Goal: Task Accomplishment & Management: Complete application form

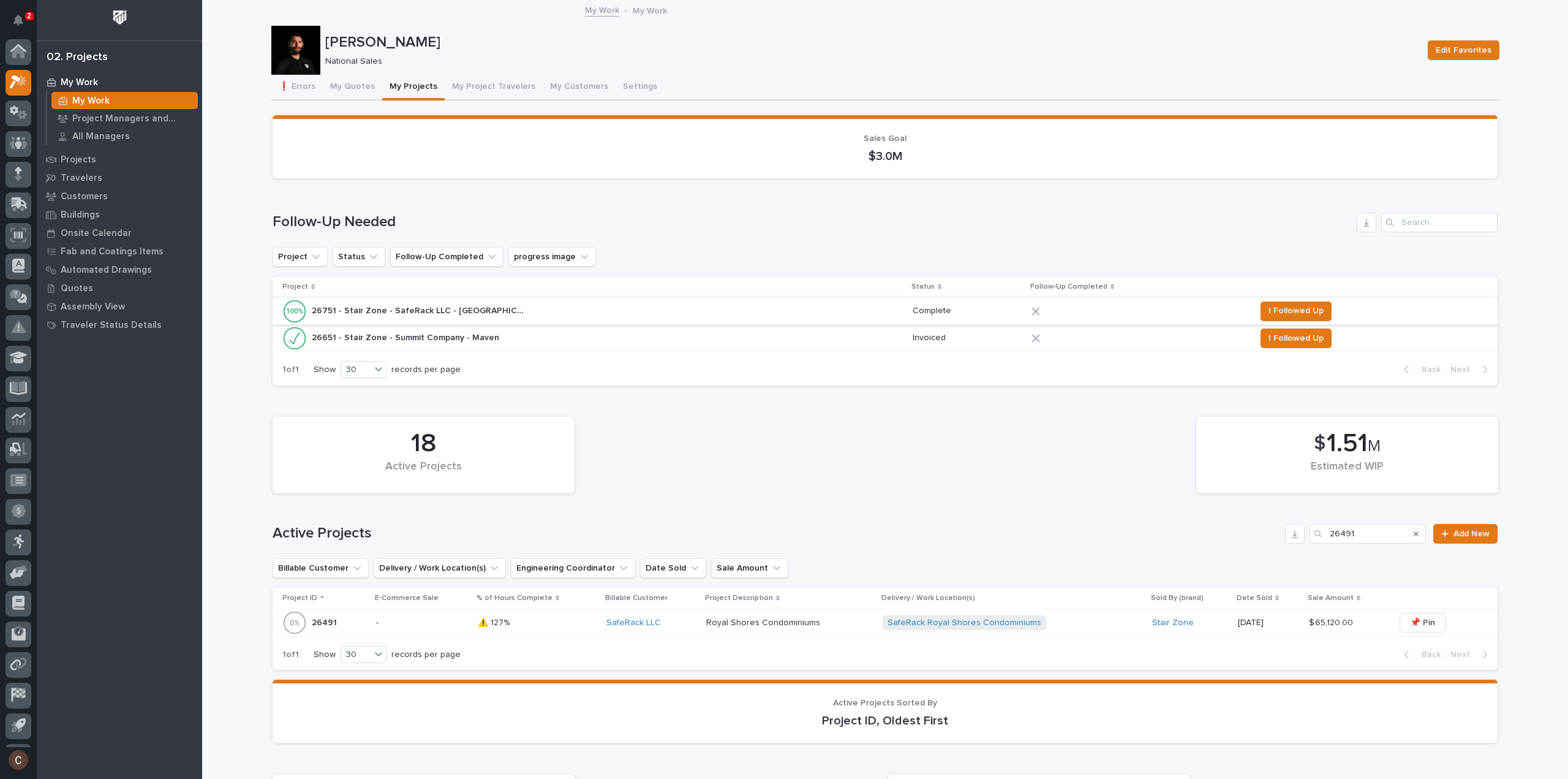
scroll to position [27, 0]
click at [355, 93] on button "My Quotes" at bounding box center [352, 88] width 59 height 26
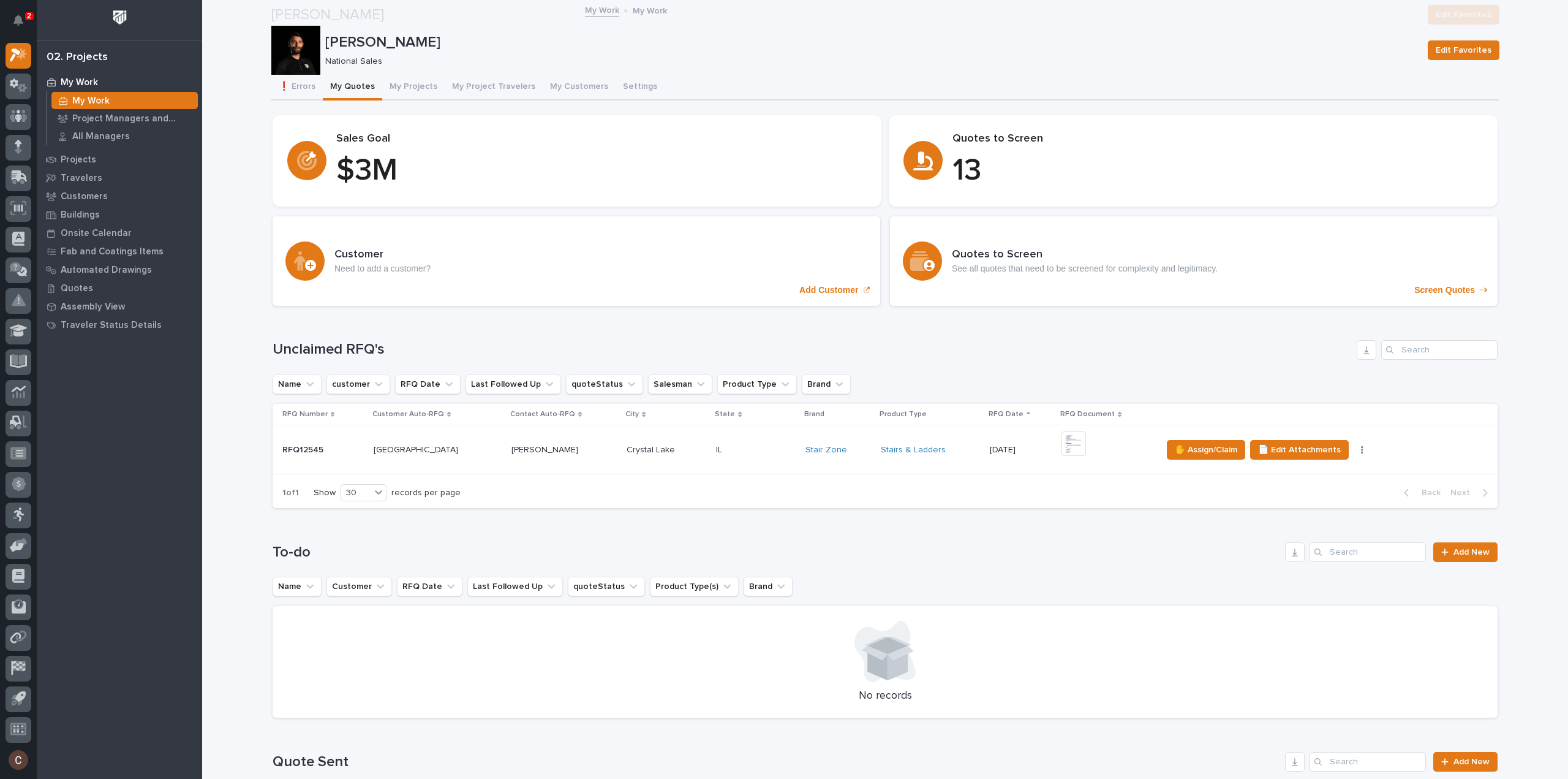
scroll to position [368, 0]
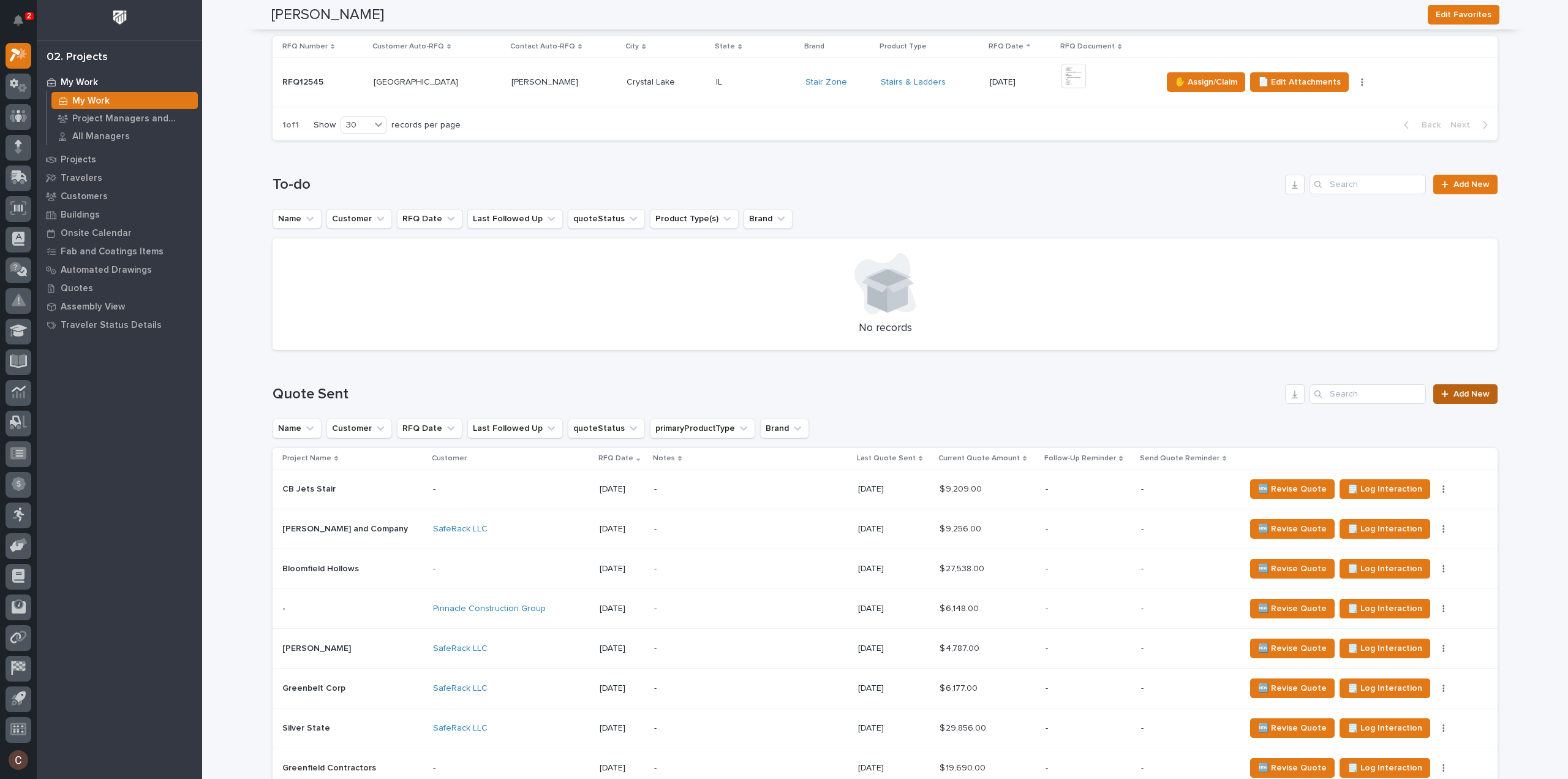
click at [1453, 392] on span "Add New" at bounding box center [1471, 394] width 36 height 9
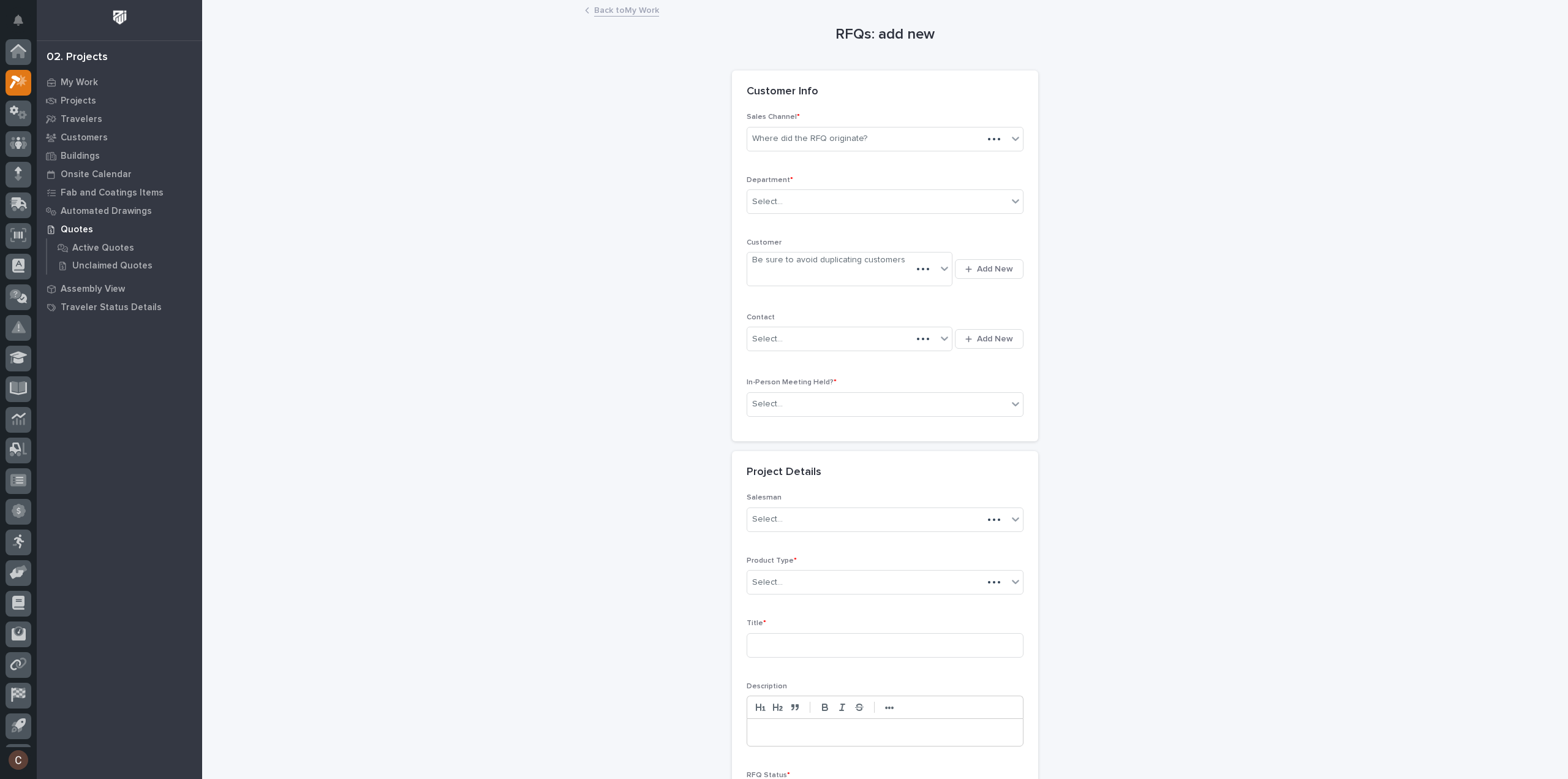
scroll to position [27, 0]
click at [858, 124] on div "Sales Channel * Where did the RFQ originate?" at bounding box center [885, 136] width 277 height 48
click at [869, 136] on input "text" at bounding box center [869, 138] width 1 height 10
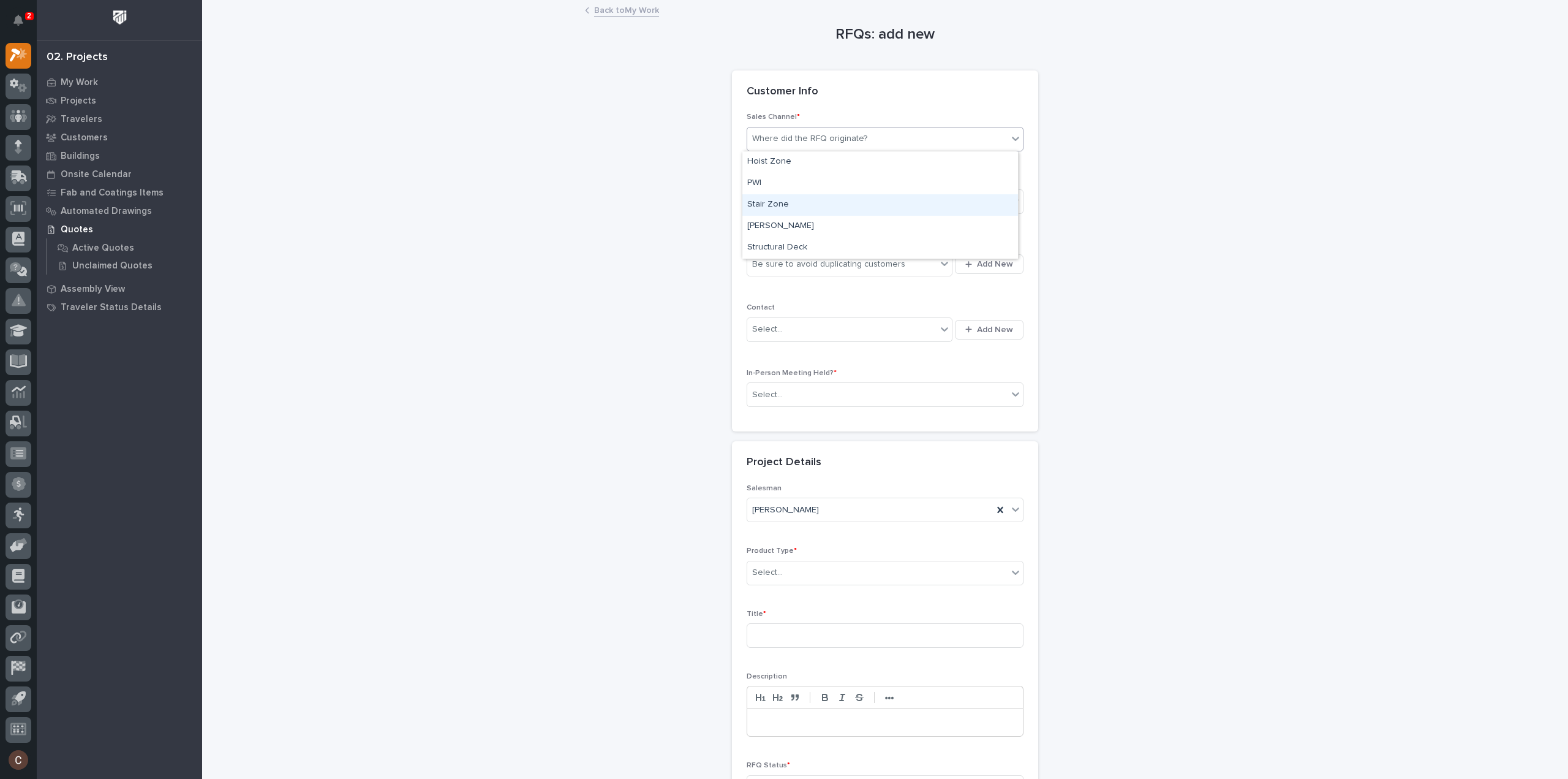
click at [756, 210] on div "Stair Zone" at bounding box center [880, 205] width 275 height 21
click at [822, 198] on div "Select..." at bounding box center [877, 202] width 260 height 20
click at [802, 225] on span "National Sales" at bounding box center [778, 223] width 62 height 14
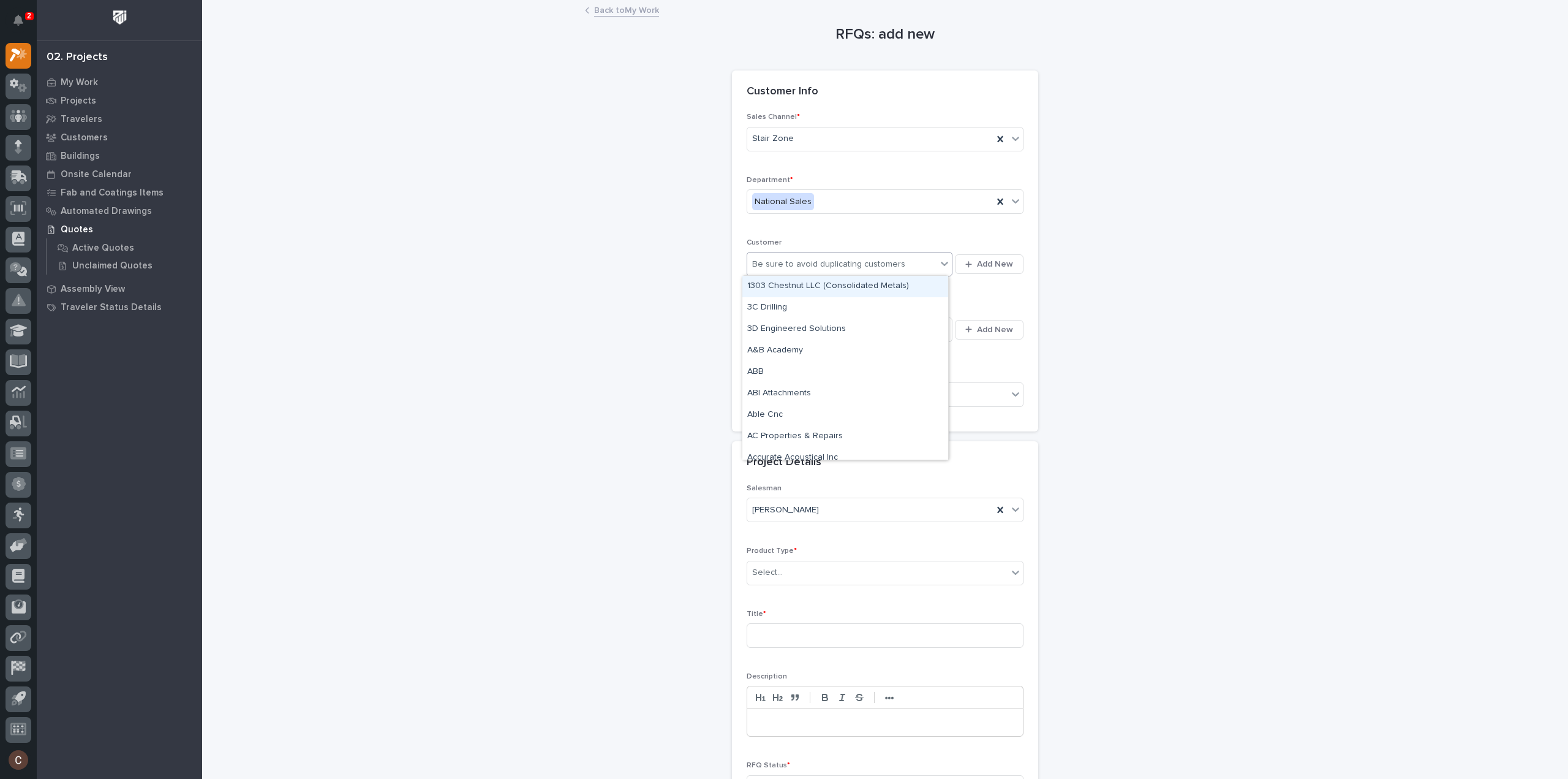
click at [806, 273] on div "Be sure to avoid duplicating customers" at bounding box center [842, 265] width 190 height 20
type input "******"
click at [811, 286] on div "SafeRack LLC" at bounding box center [845, 286] width 206 height 21
click at [807, 321] on div "Select..." at bounding box center [842, 329] width 190 height 20
type input "******"
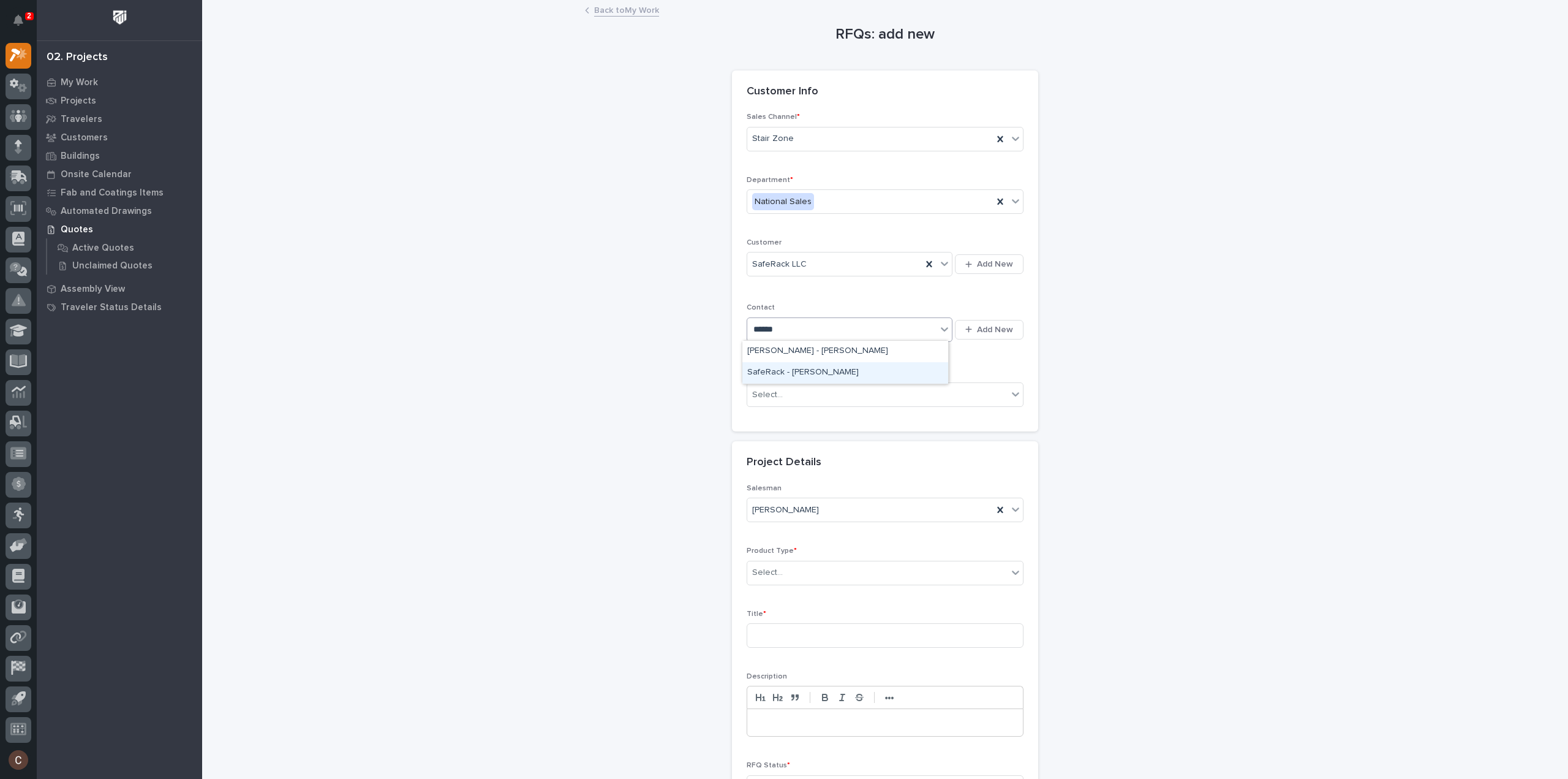
click at [804, 368] on div "SafeRack - [PERSON_NAME]" at bounding box center [845, 372] width 206 height 21
click at [800, 393] on div "Select..." at bounding box center [877, 395] width 260 height 20
click at [781, 432] on div "No" at bounding box center [880, 437] width 275 height 21
click at [802, 568] on div "Select..." at bounding box center [877, 573] width 260 height 20
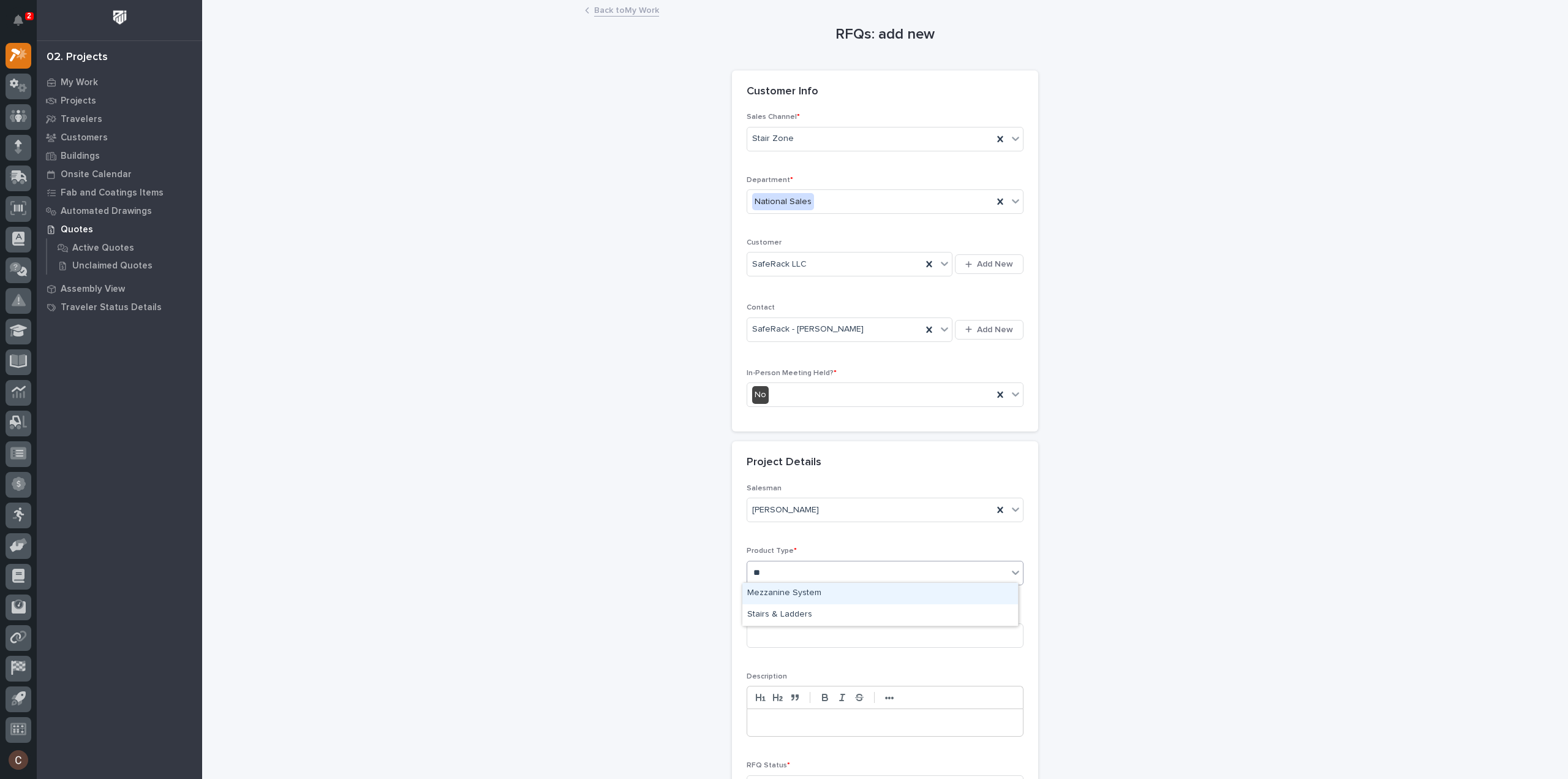
type input "***"
click at [806, 590] on div "Stairs & Ladders" at bounding box center [880, 593] width 275 height 21
click at [794, 638] on input at bounding box center [885, 636] width 277 height 25
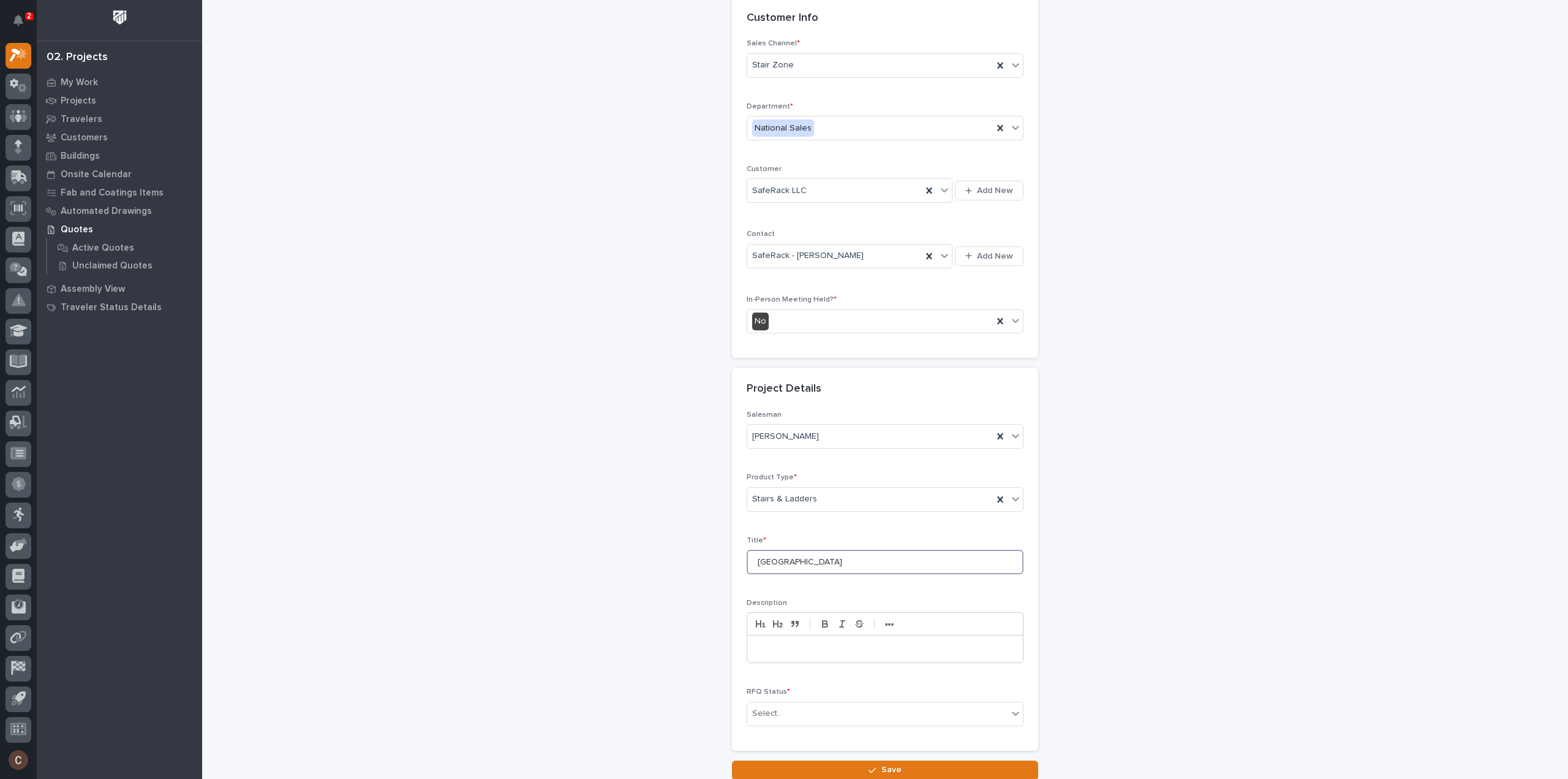
scroll to position [166, 0]
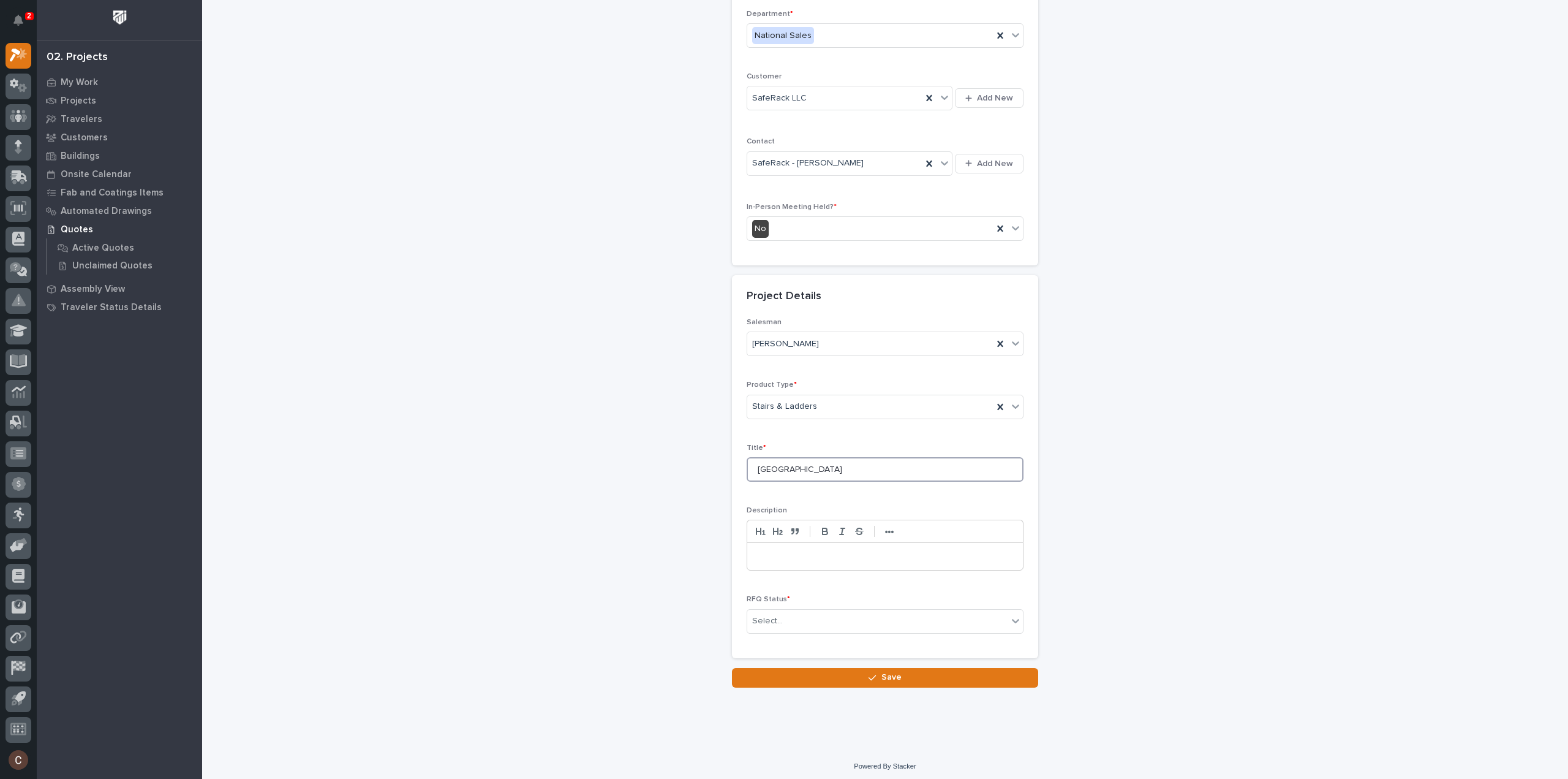
type input "[GEOGRAPHIC_DATA]"
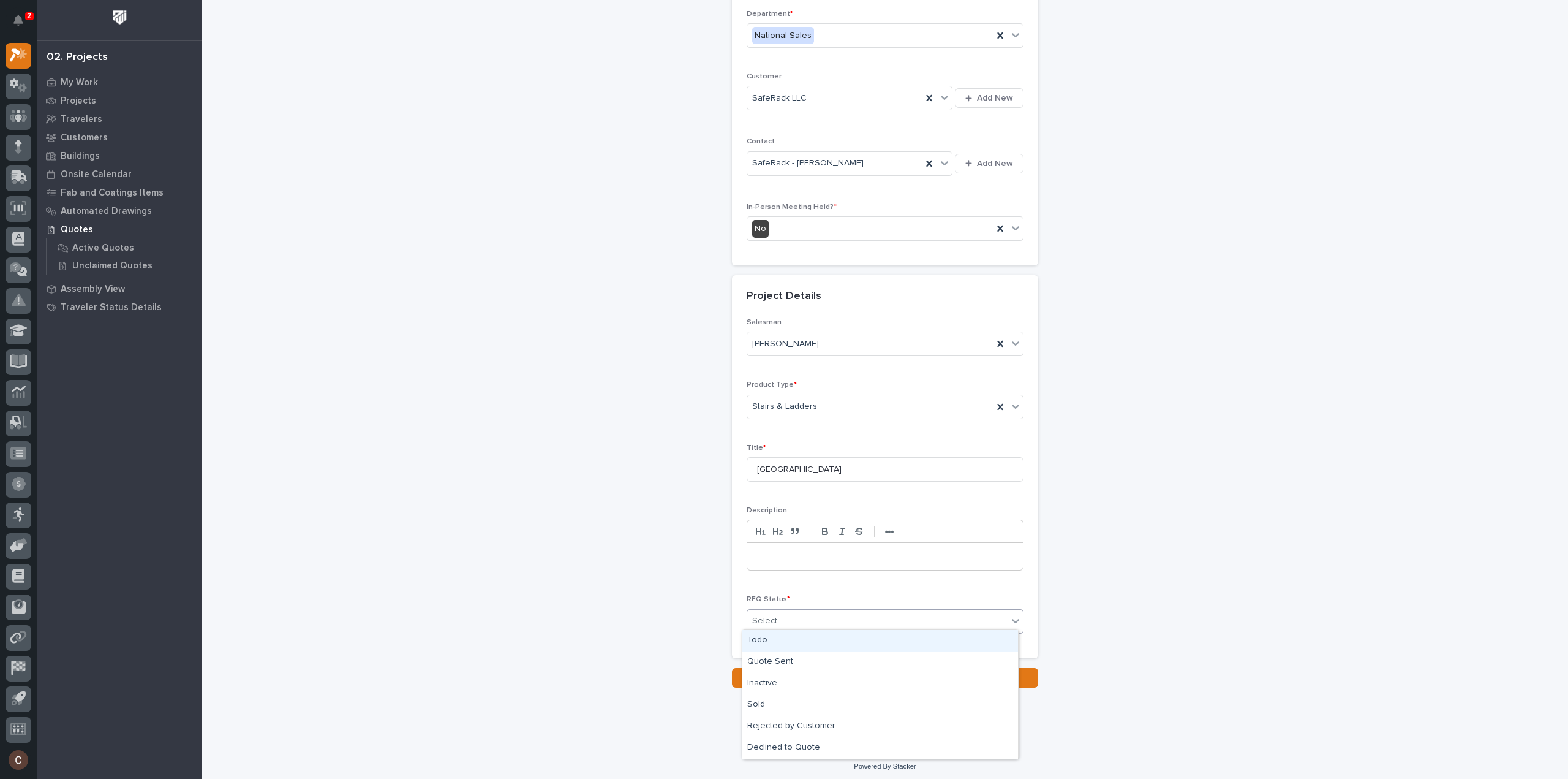
click at [796, 613] on div "Select..." at bounding box center [877, 621] width 260 height 20
click at [781, 639] on div "Todo" at bounding box center [880, 641] width 275 height 21
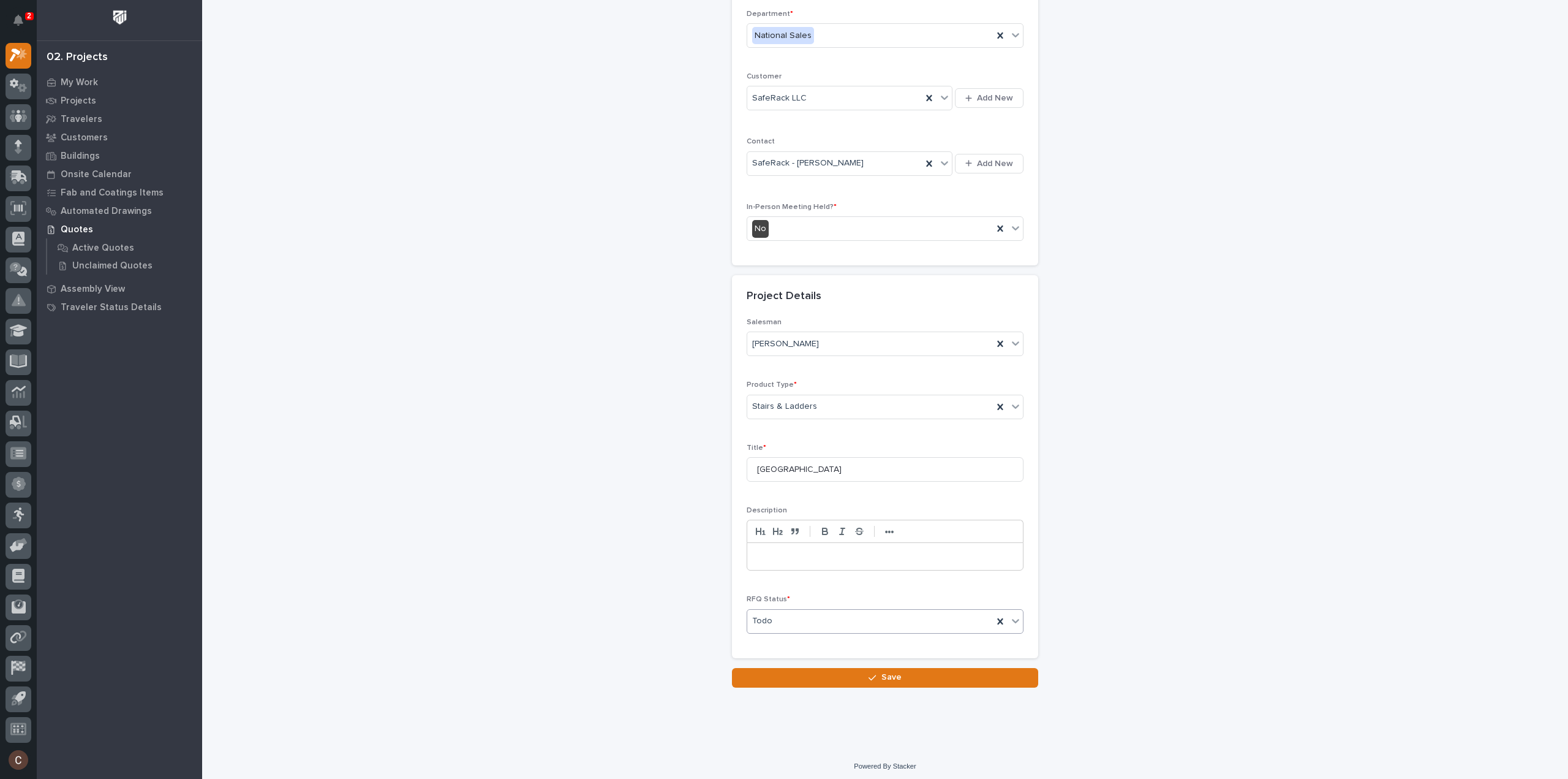
click at [812, 611] on div "Todo" at bounding box center [870, 621] width 245 height 20
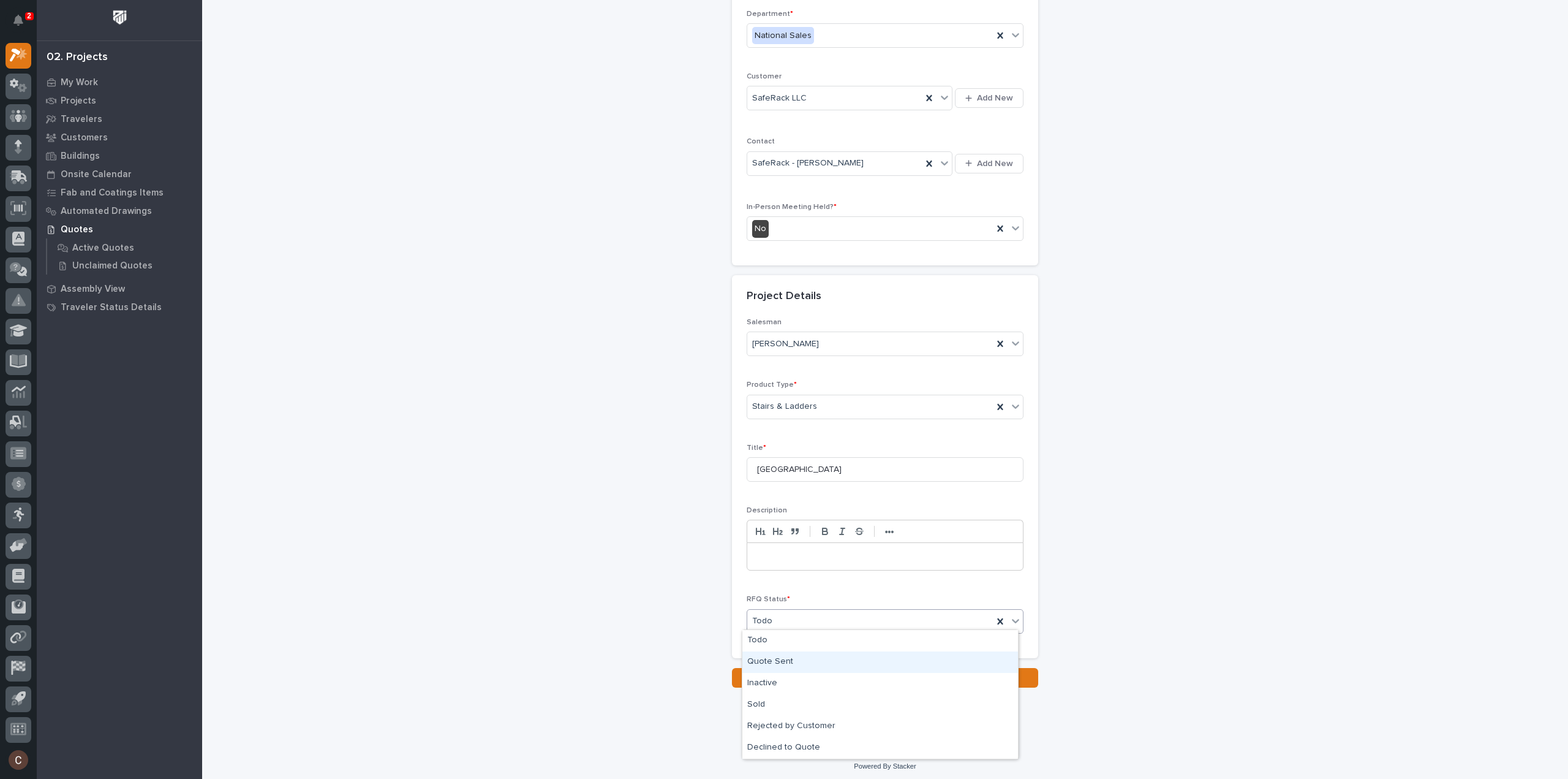
click at [780, 666] on div "Quote Sent" at bounding box center [880, 662] width 275 height 21
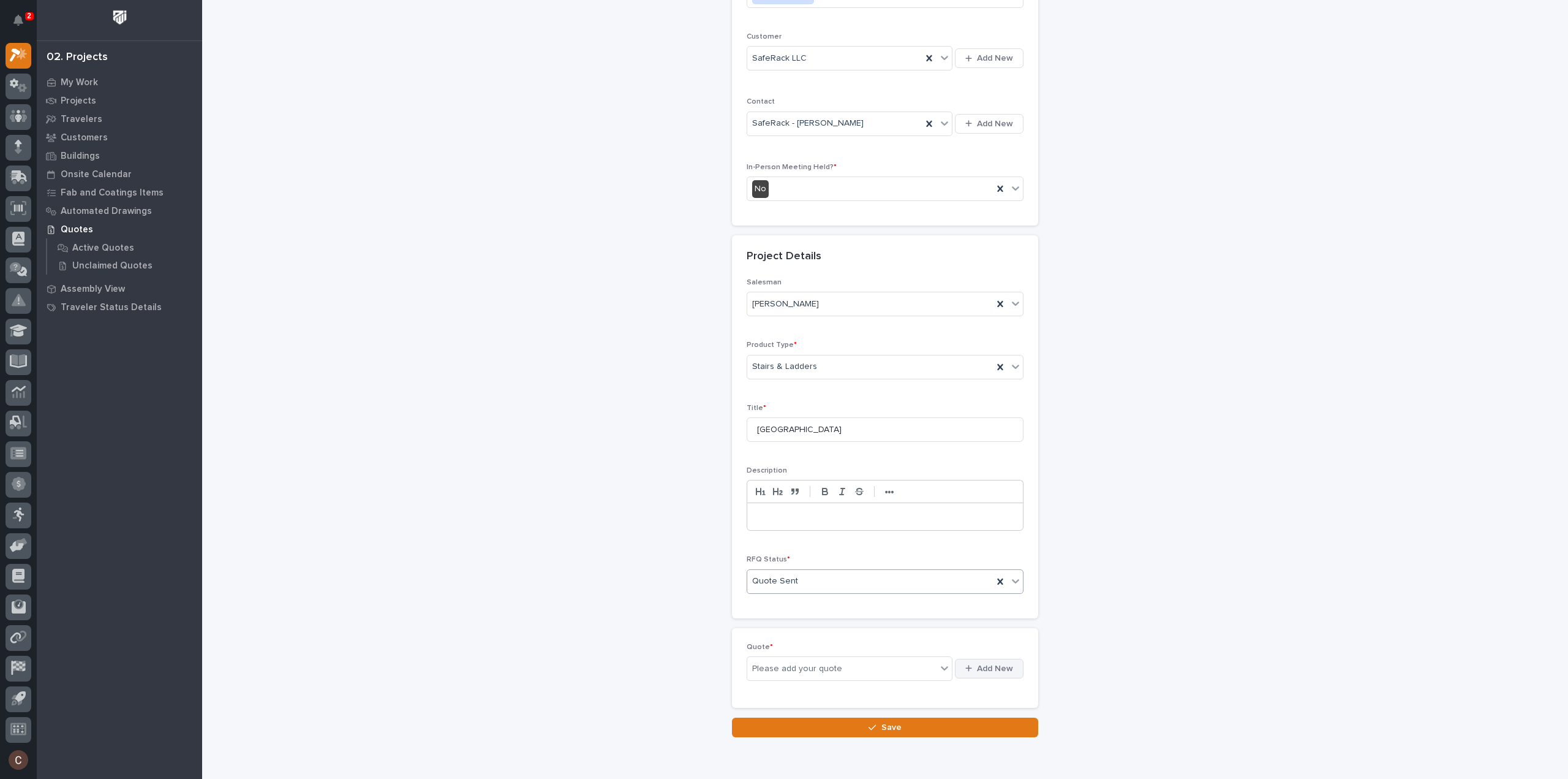
scroll to position [211, 0]
click at [991, 658] on span "Add New" at bounding box center [995, 664] width 36 height 11
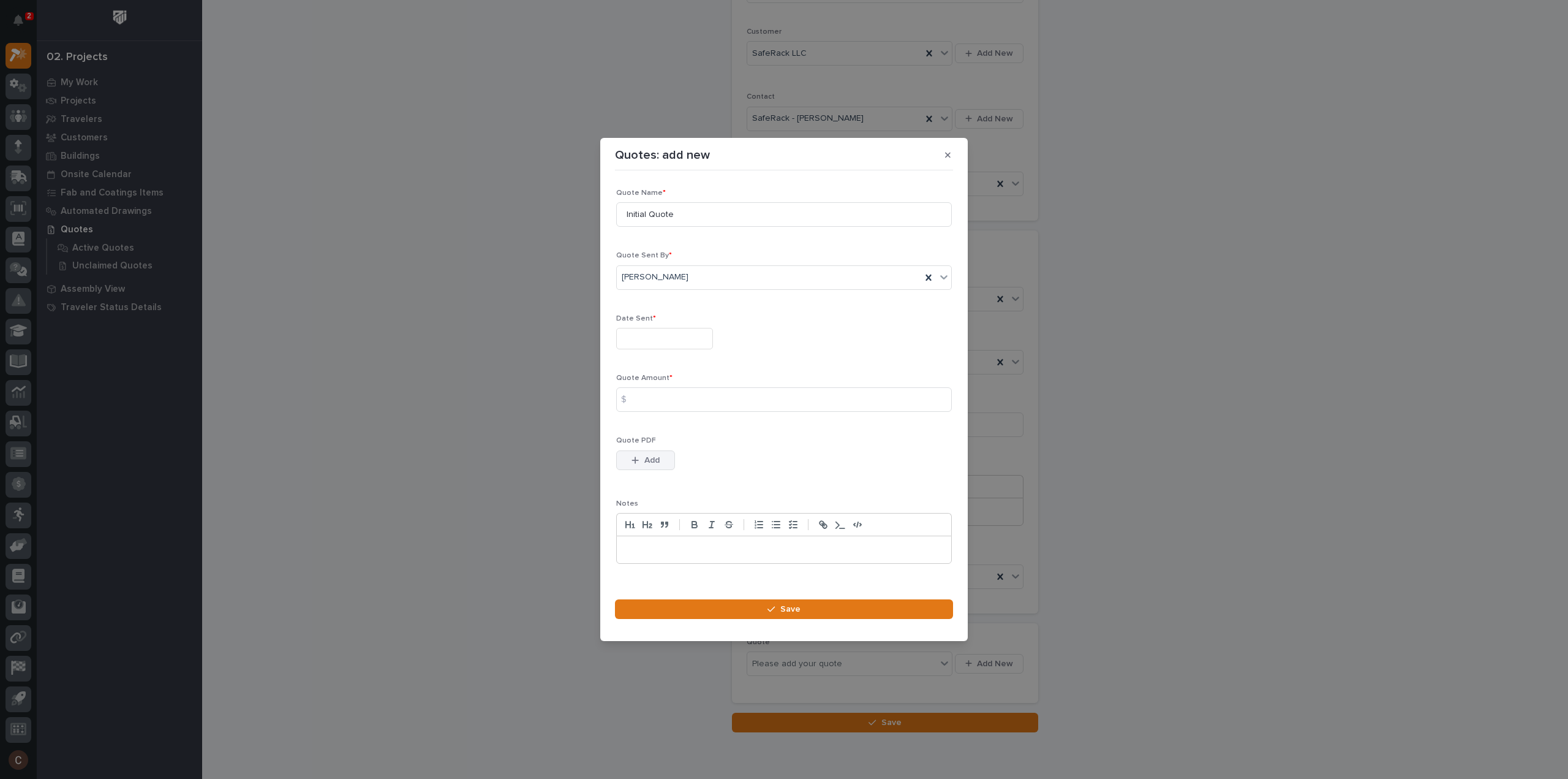
click at [657, 465] on span "Add" at bounding box center [652, 460] width 15 height 11
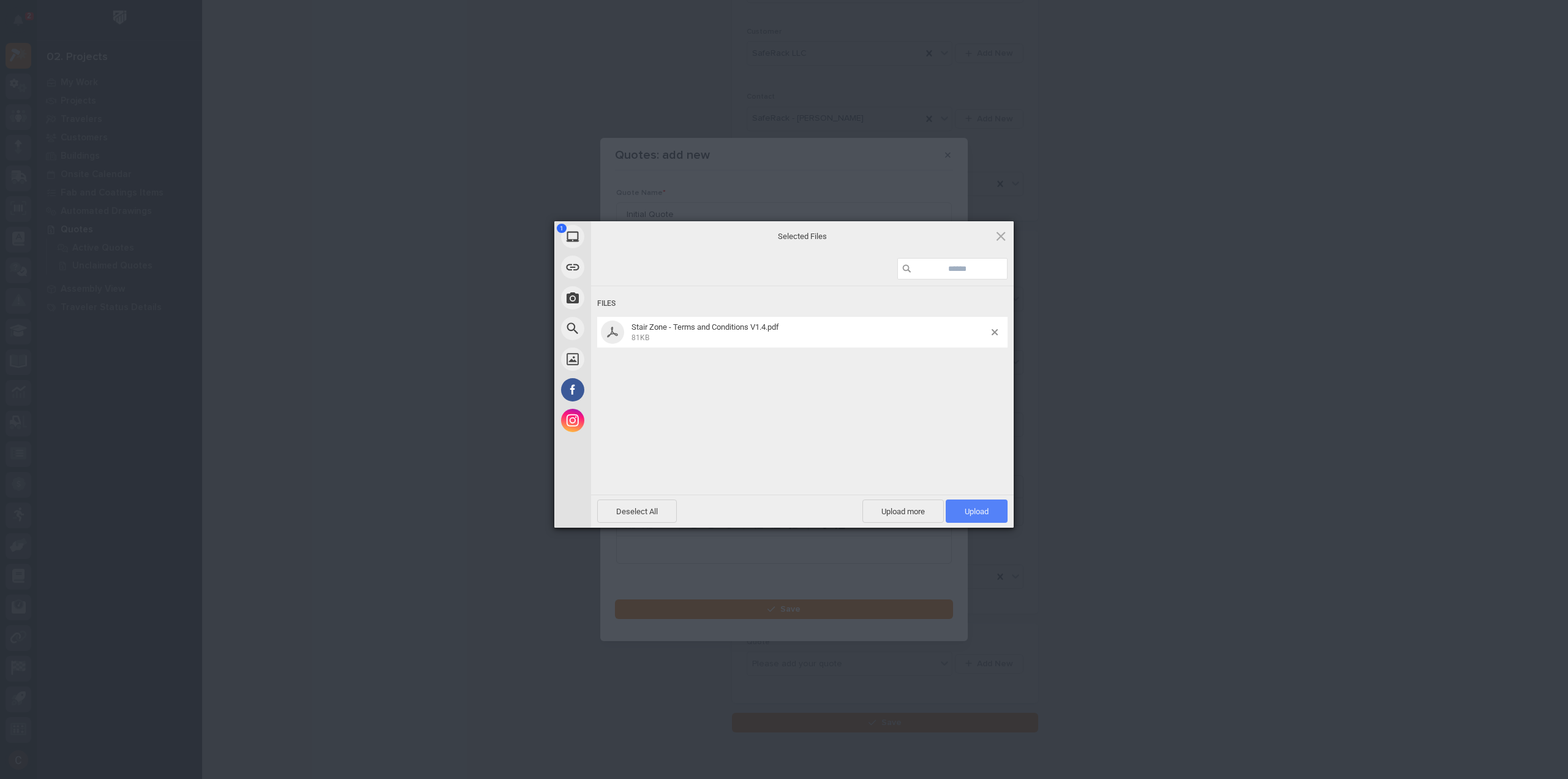
click at [984, 507] on span "Upload 1" at bounding box center [976, 511] width 24 height 9
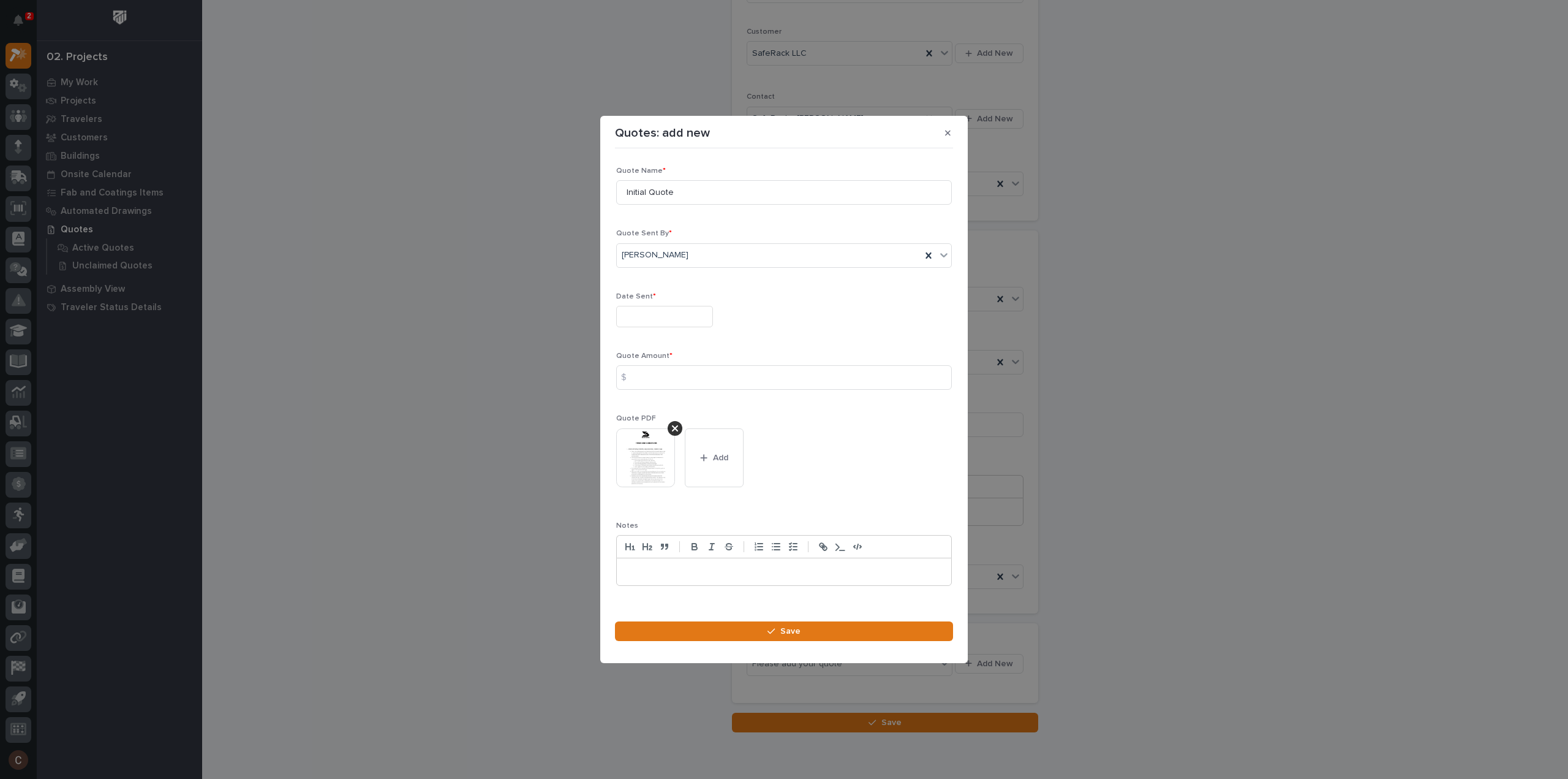
click at [686, 304] on div "Date Sent *" at bounding box center [784, 315] width 335 height 45
click at [686, 317] on input "text" at bounding box center [665, 316] width 97 height 21
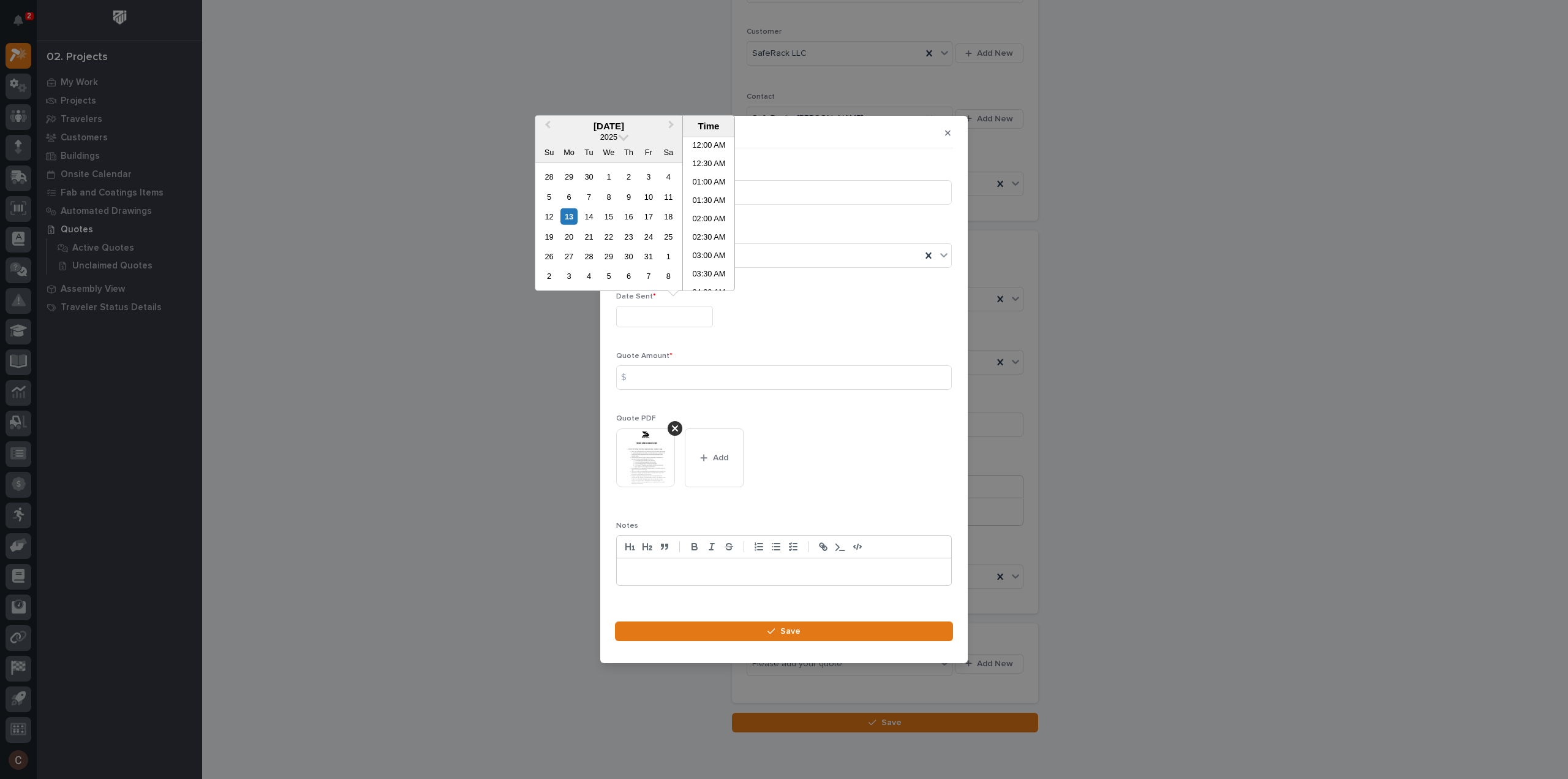
scroll to position [503, 0]
click at [839, 125] on div "Quotes: add new" at bounding box center [784, 133] width 338 height 20
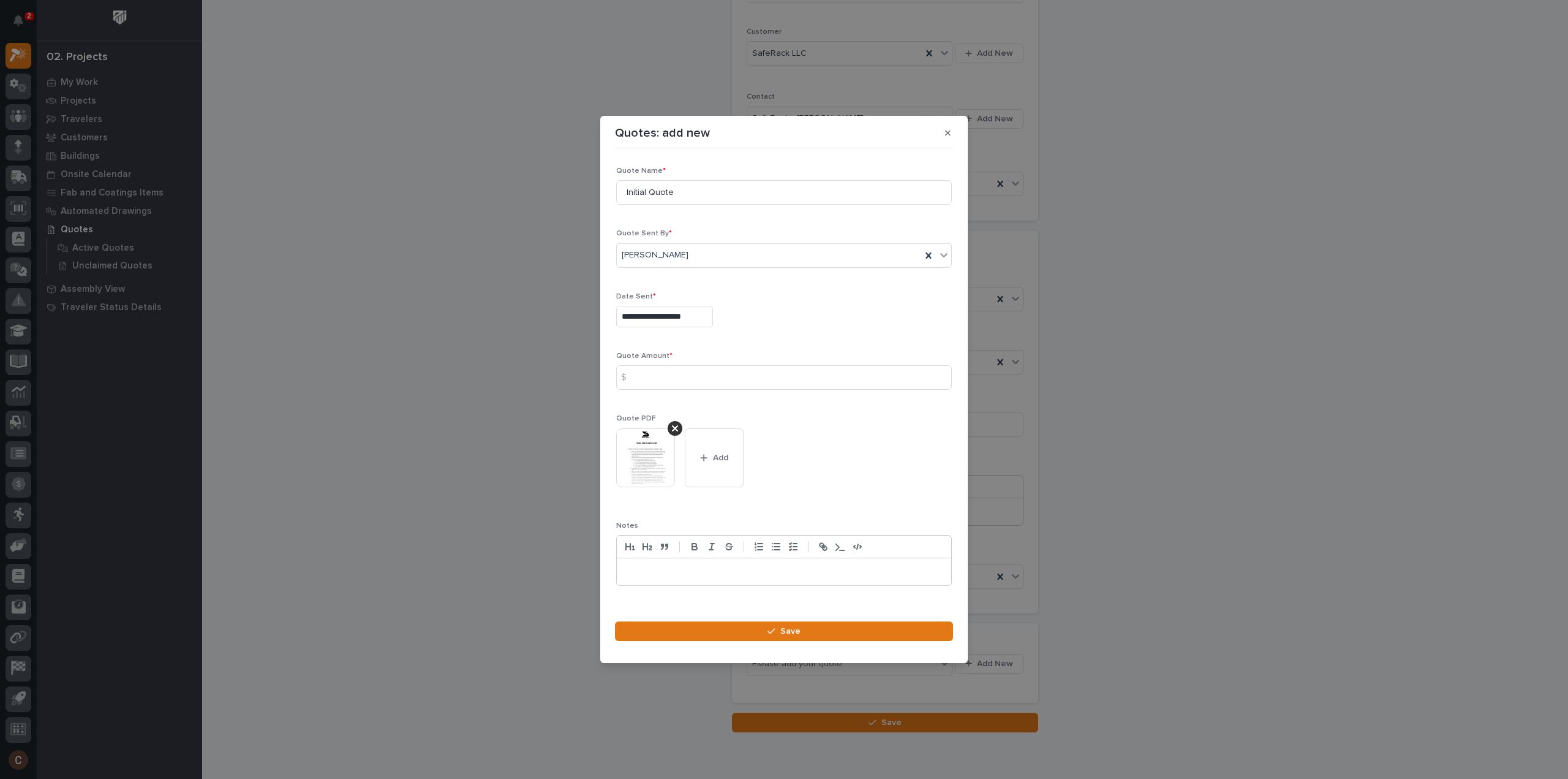
click at [675, 325] on input "**********" at bounding box center [665, 316] width 97 height 21
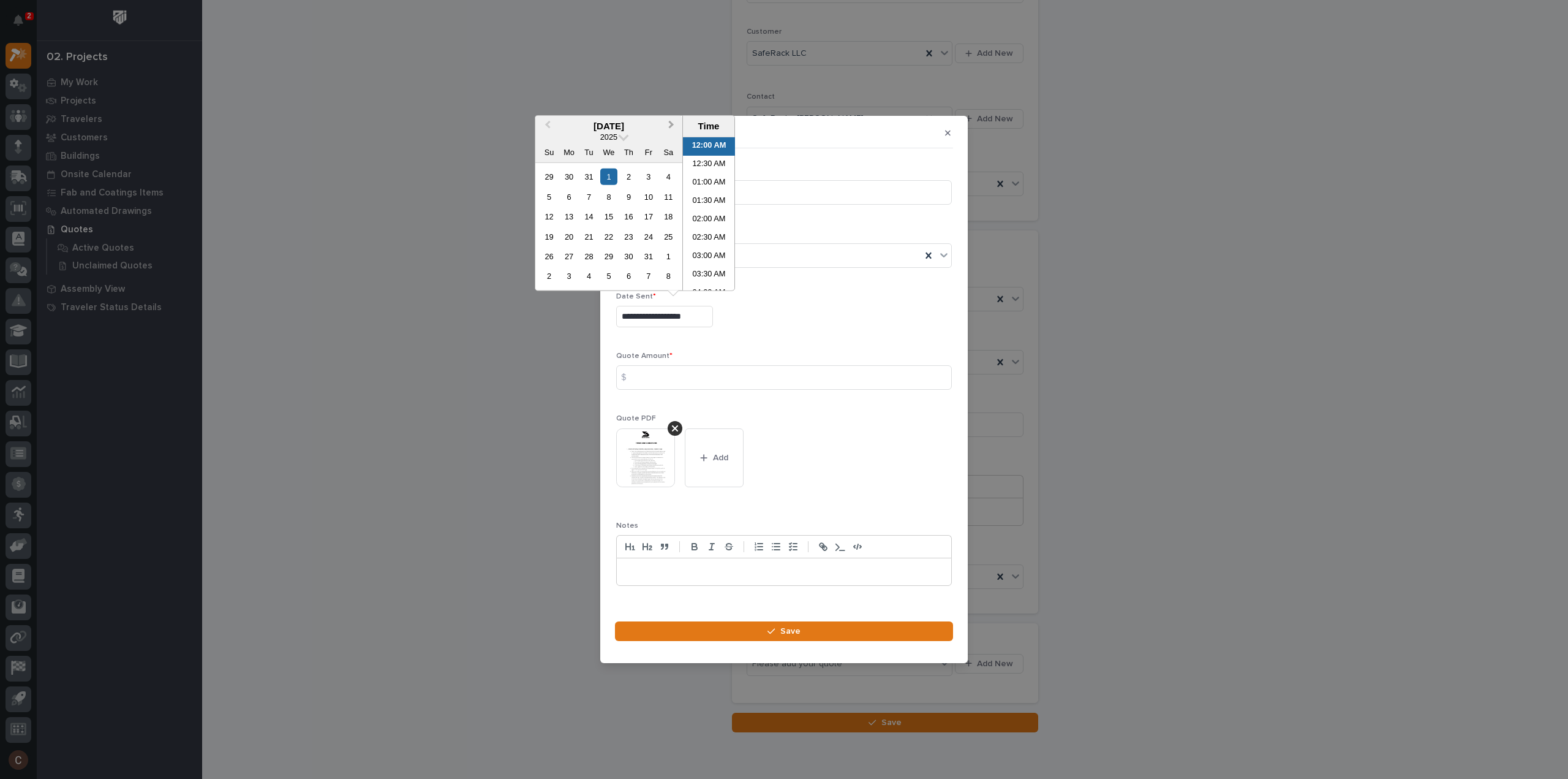
click at [669, 132] on button "Next Month" at bounding box center [672, 127] width 20 height 20
click at [669, 130] on button "Next Month" at bounding box center [672, 127] width 20 height 20
click at [669, 130] on button "Next Month" at bounding box center [672, 127] width 20 height 20
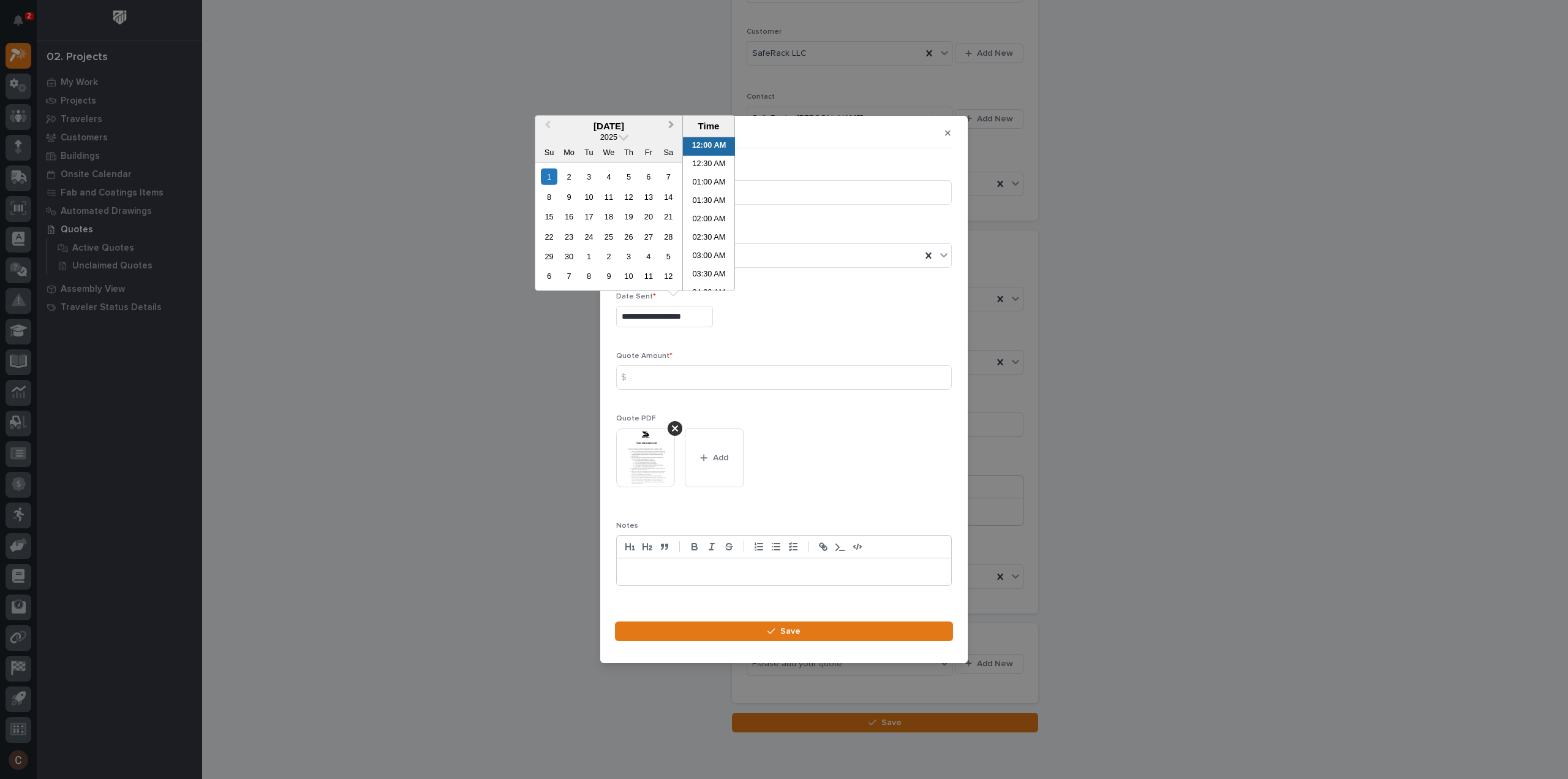
click at [669, 130] on button "Next Month" at bounding box center [672, 127] width 20 height 20
click at [572, 216] on div "13" at bounding box center [569, 216] width 16 height 16
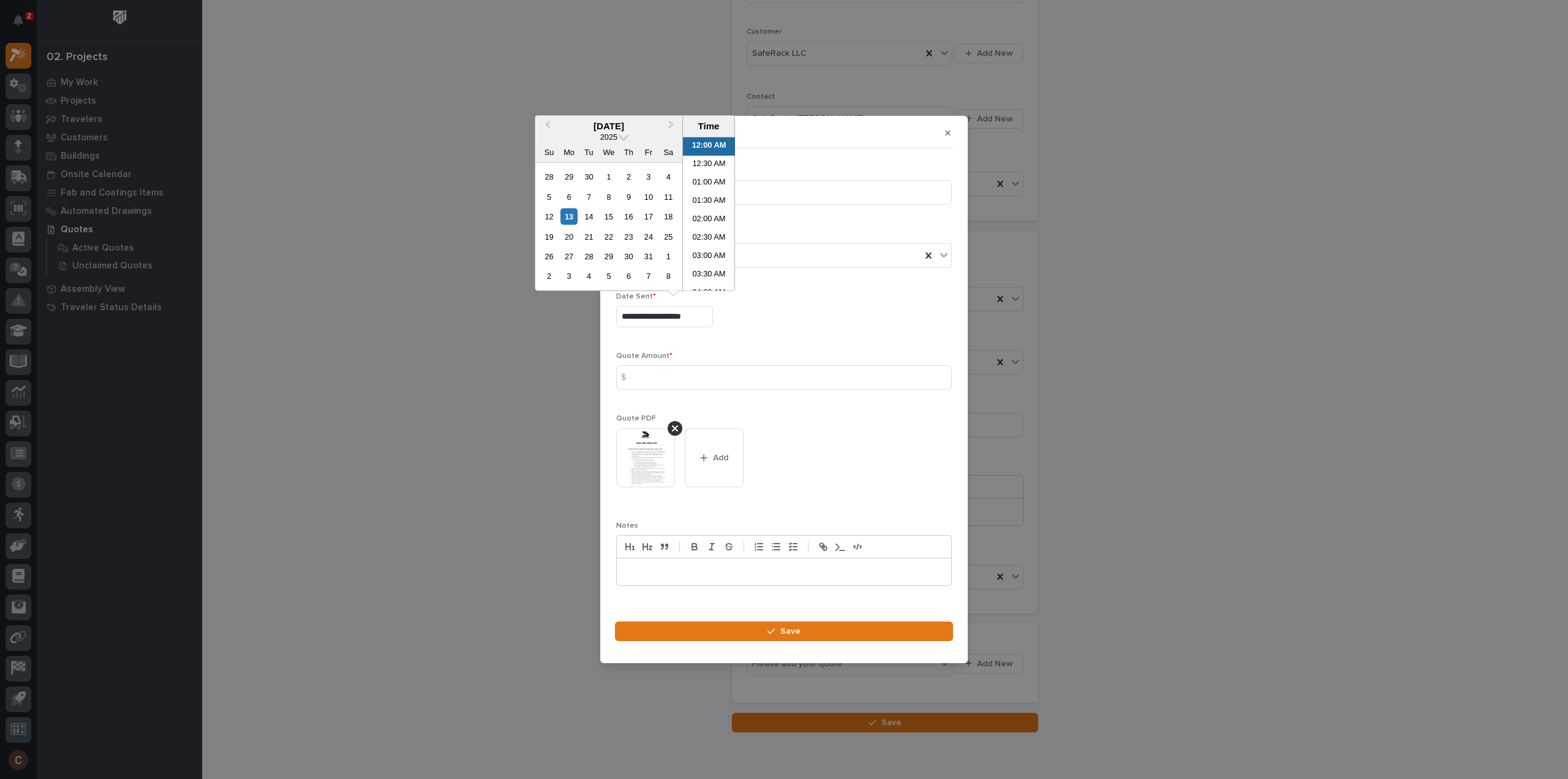
type input "**********"
click at [841, 323] on div "**********" at bounding box center [784, 316] width 335 height 21
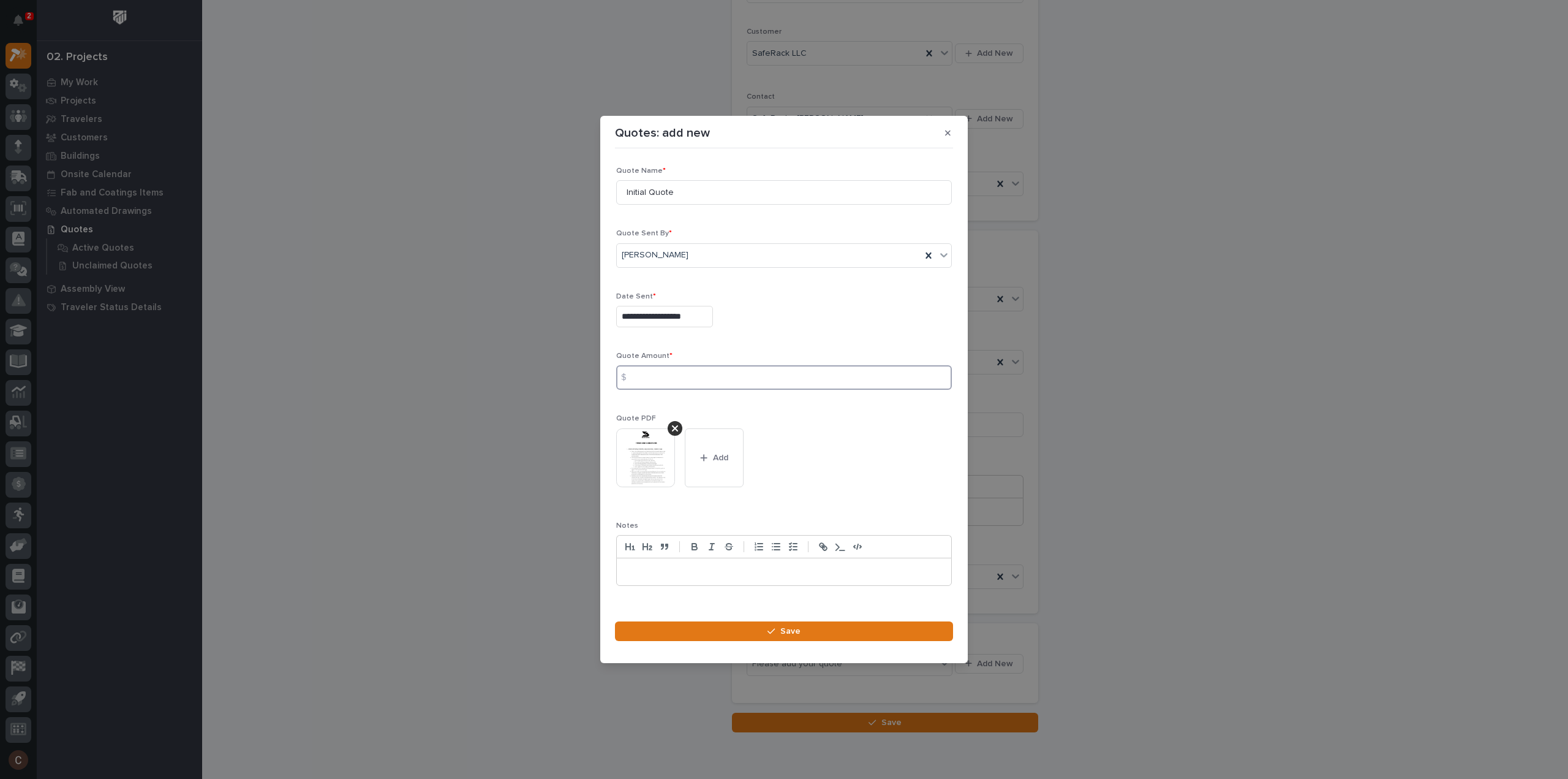
click at [692, 379] on input at bounding box center [784, 378] width 335 height 25
type input "82383"
click at [789, 623] on button "Save" at bounding box center [784, 631] width 338 height 20
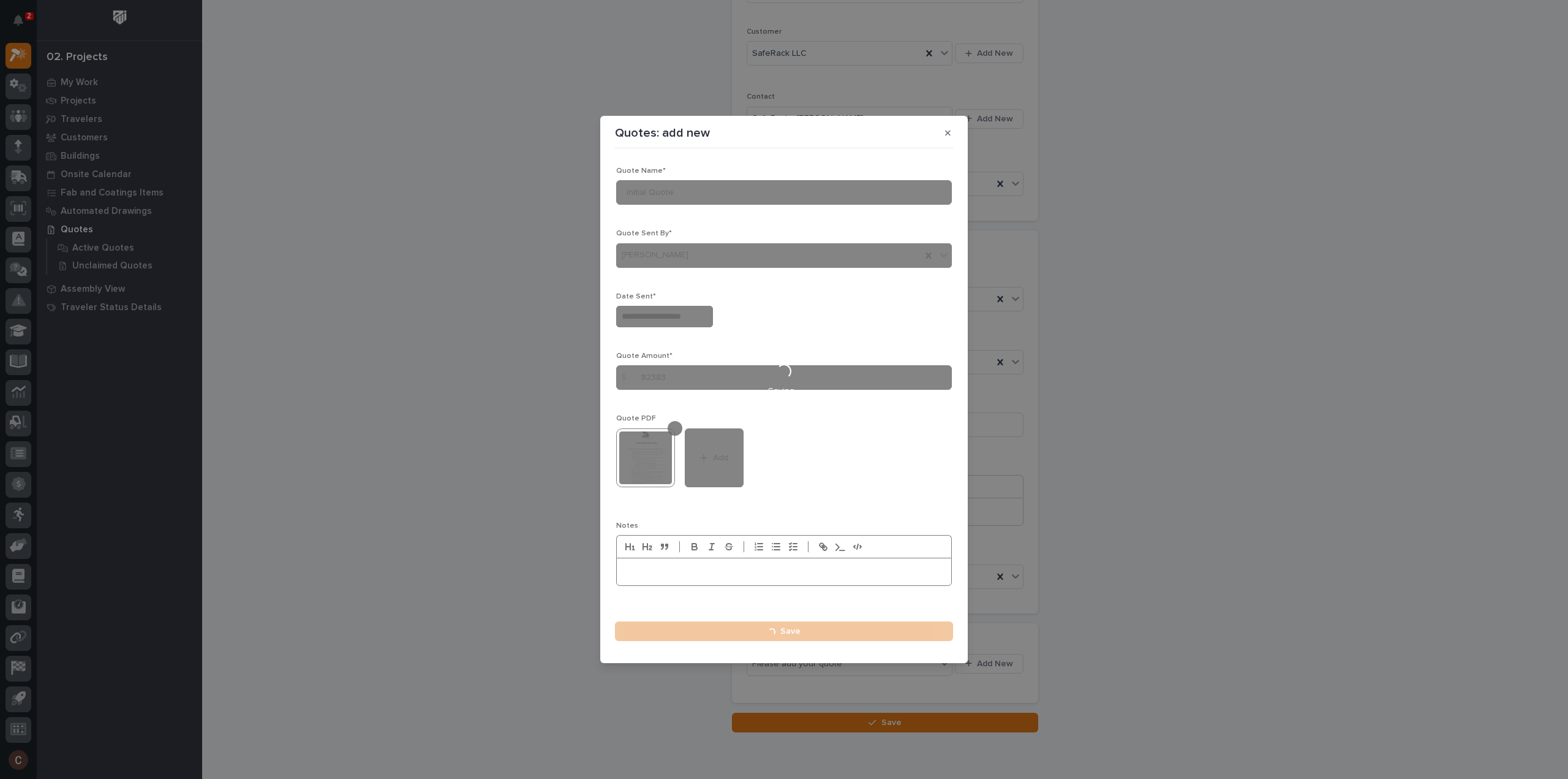
type input "**********"
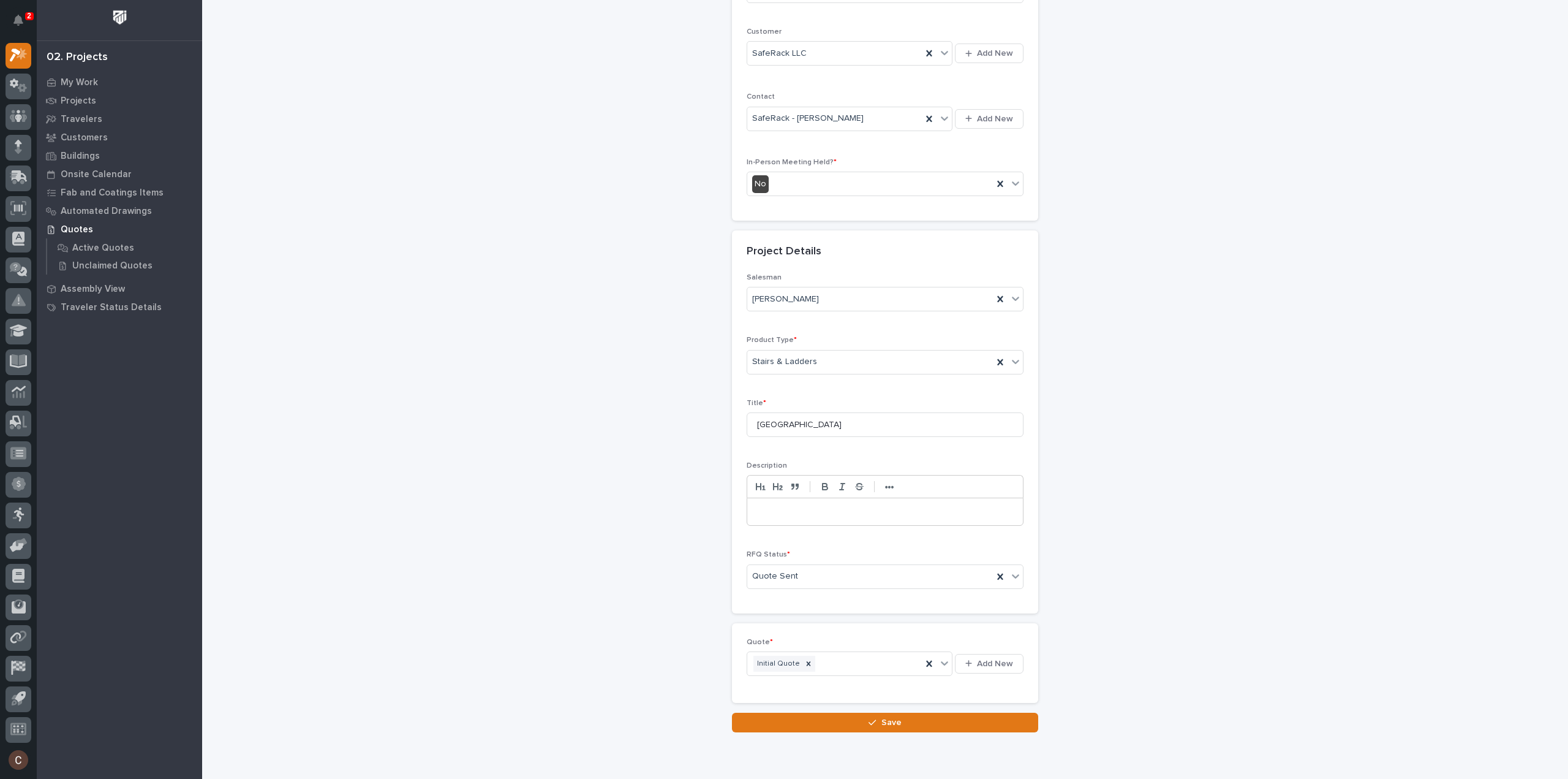
click at [793, 714] on button "Save" at bounding box center [885, 722] width 306 height 20
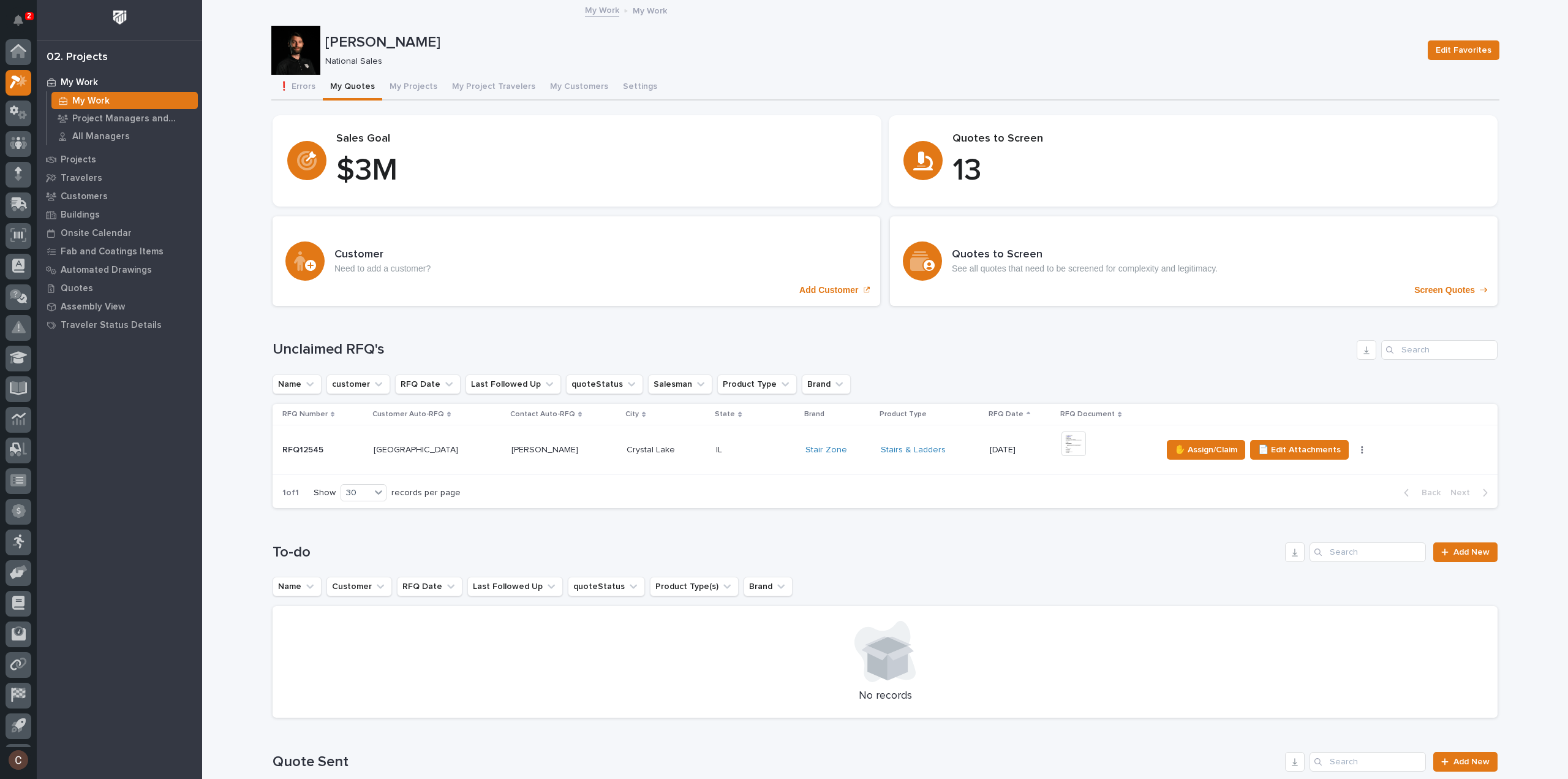
scroll to position [27, 0]
click at [1439, 290] on p "Screen Quotes" at bounding box center [1445, 290] width 61 height 10
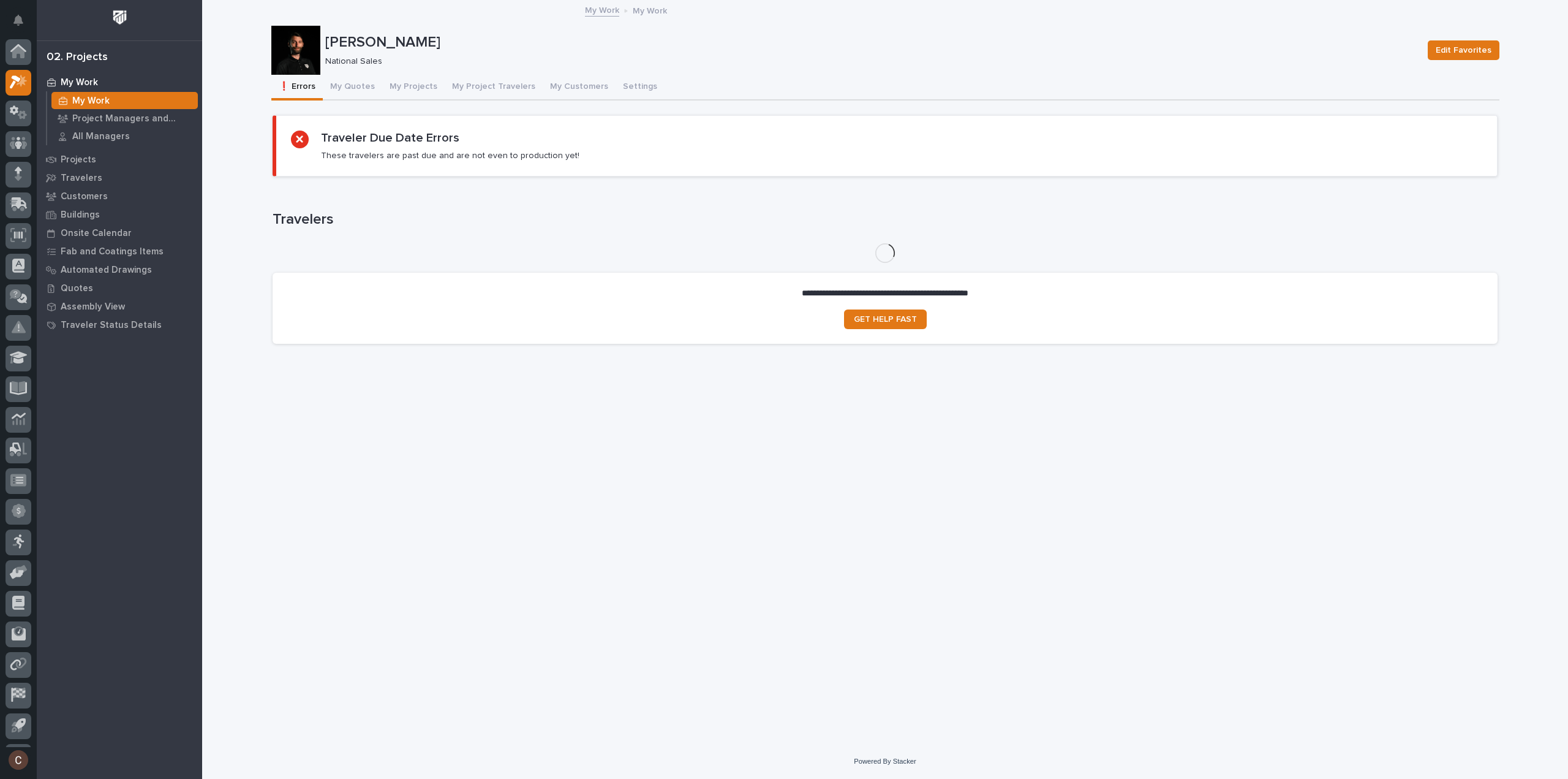
scroll to position [27, 0]
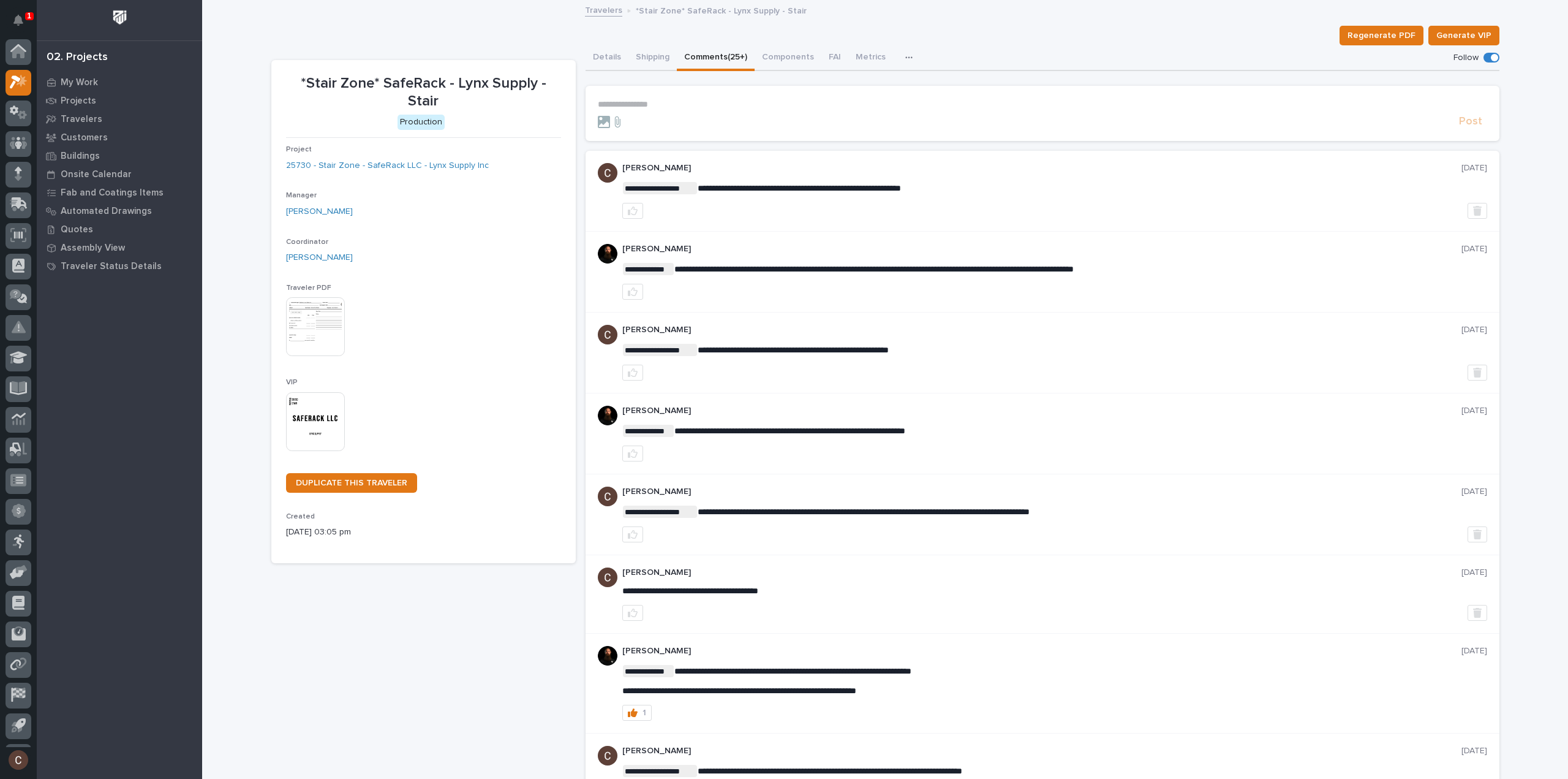
scroll to position [27, 0]
